Goal: Transaction & Acquisition: Purchase product/service

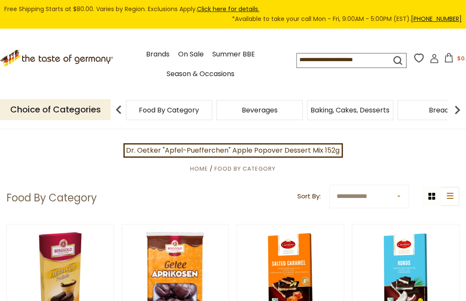
click at [119, 109] on img at bounding box center [118, 109] width 17 height 17
click at [459, 110] on img at bounding box center [457, 109] width 17 height 17
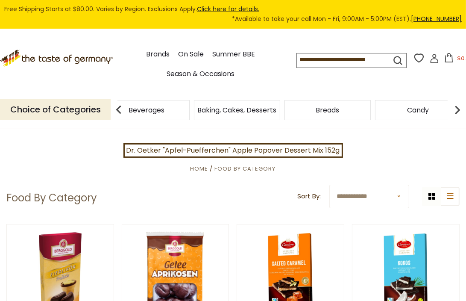
click at [460, 110] on img at bounding box center [457, 109] width 17 height 17
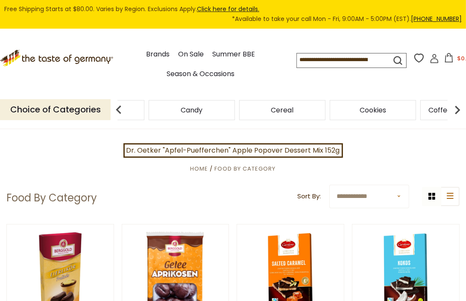
click at [460, 110] on img at bounding box center [457, 109] width 17 height 17
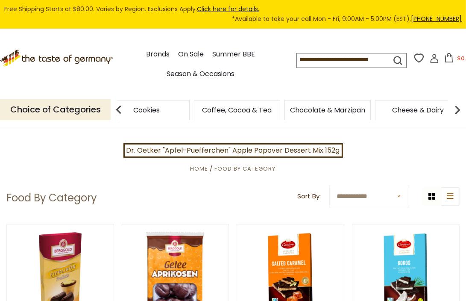
click at [460, 110] on img at bounding box center [457, 109] width 17 height 17
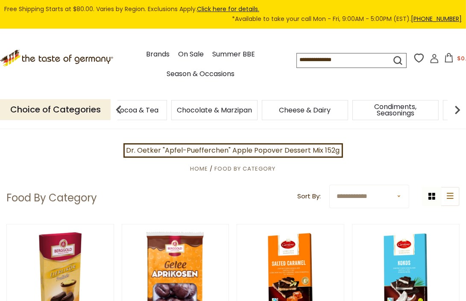
click at [460, 110] on img at bounding box center [457, 109] width 17 height 17
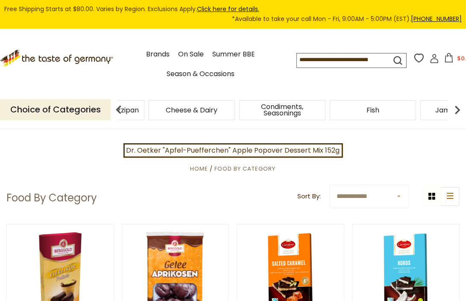
click at [460, 110] on img at bounding box center [457, 109] width 17 height 17
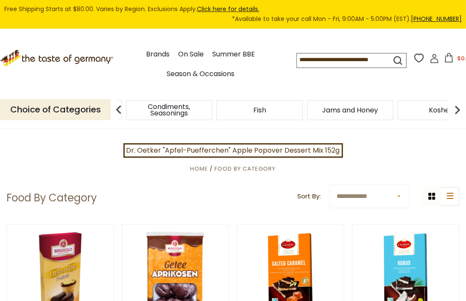
click at [460, 110] on img at bounding box center [457, 109] width 17 height 17
click at [459, 111] on img at bounding box center [457, 109] width 17 height 17
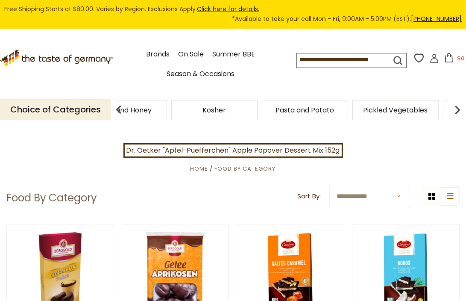
click at [459, 111] on img at bounding box center [457, 109] width 17 height 17
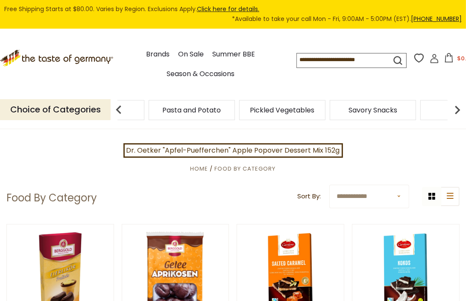
click at [459, 111] on img at bounding box center [457, 109] width 17 height 17
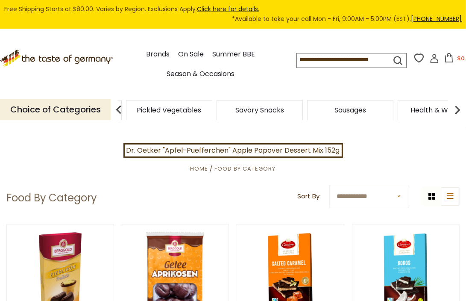
click at [459, 111] on img at bounding box center [457, 109] width 17 height 17
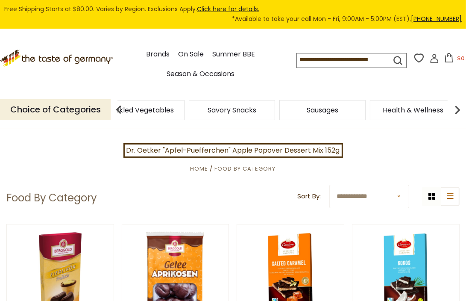
click at [118, 109] on img at bounding box center [118, 109] width 17 height 17
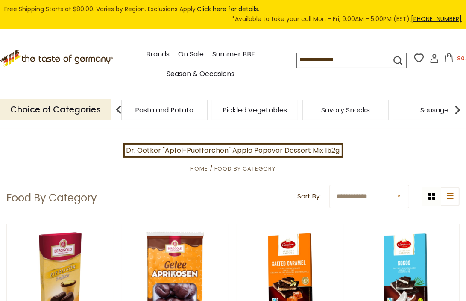
click at [166, 111] on span "Pasta and Potato" at bounding box center [164, 110] width 59 height 6
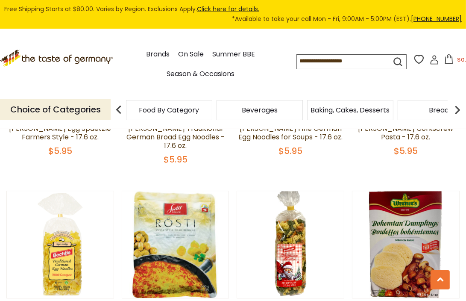
scroll to position [1796, 0]
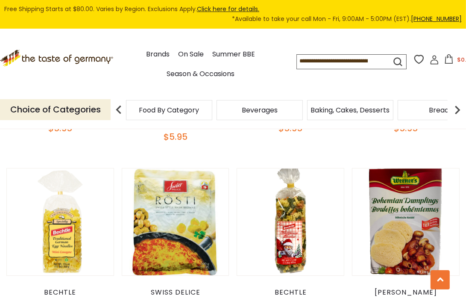
click at [121, 109] on img at bounding box center [118, 109] width 17 height 17
click at [116, 109] on img at bounding box center [118, 109] width 17 height 17
click at [459, 111] on img at bounding box center [457, 109] width 17 height 17
click at [305, 59] on input at bounding box center [338, 61] width 82 height 12
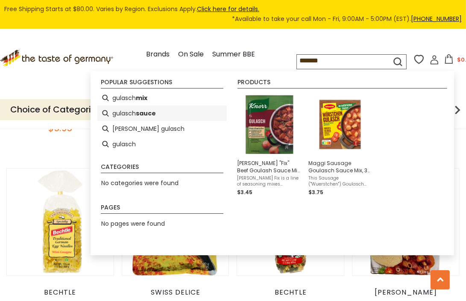
click at [127, 112] on li "gulasch sauce" at bounding box center [162, 113] width 130 height 15
type input "**********"
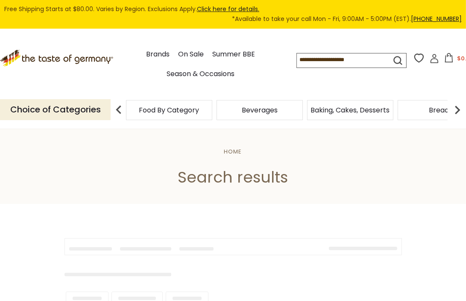
type input "**********"
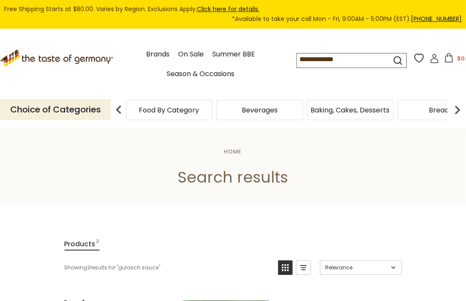
click at [363, 110] on span "Baking, Cakes, Desserts" at bounding box center [350, 110] width 79 height 6
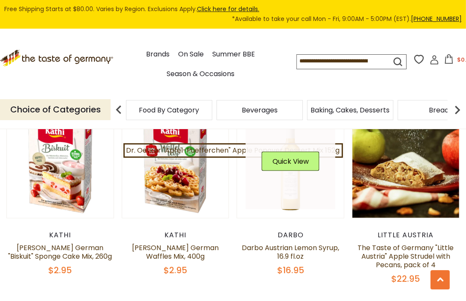
scroll to position [812, 0]
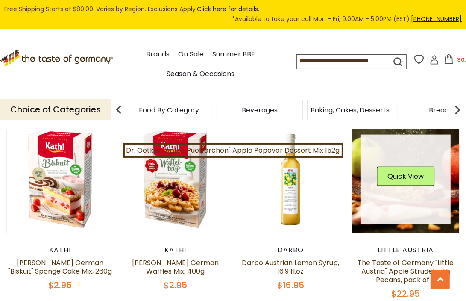
click at [405, 186] on link at bounding box center [406, 180] width 90 height 90
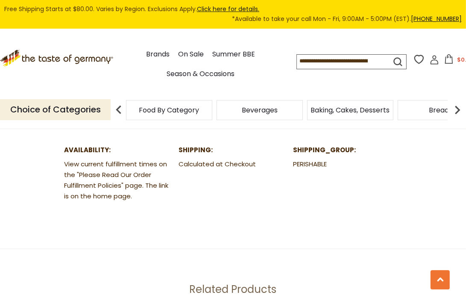
scroll to position [941, 0]
